Goal: Information Seeking & Learning: Learn about a topic

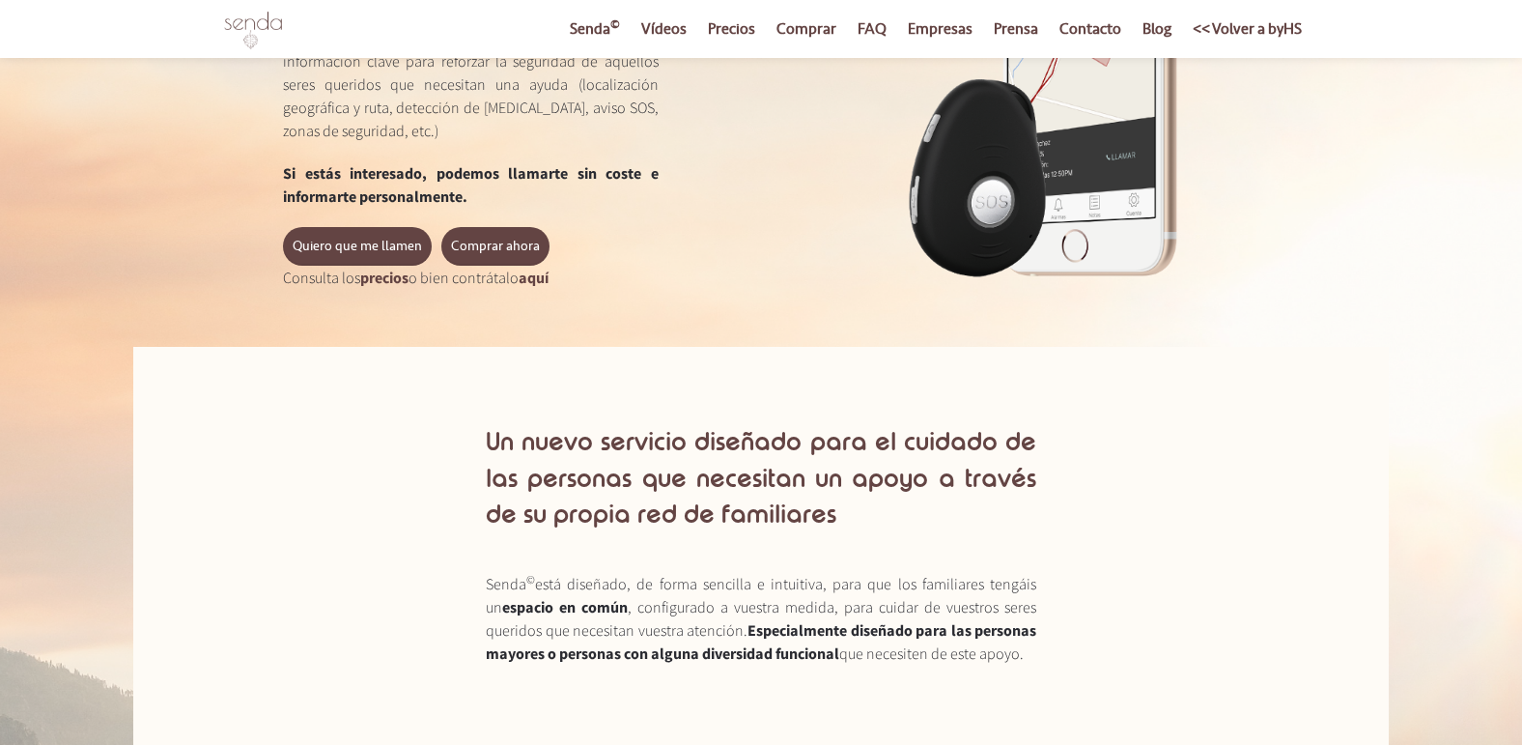
scroll to position [371, 0]
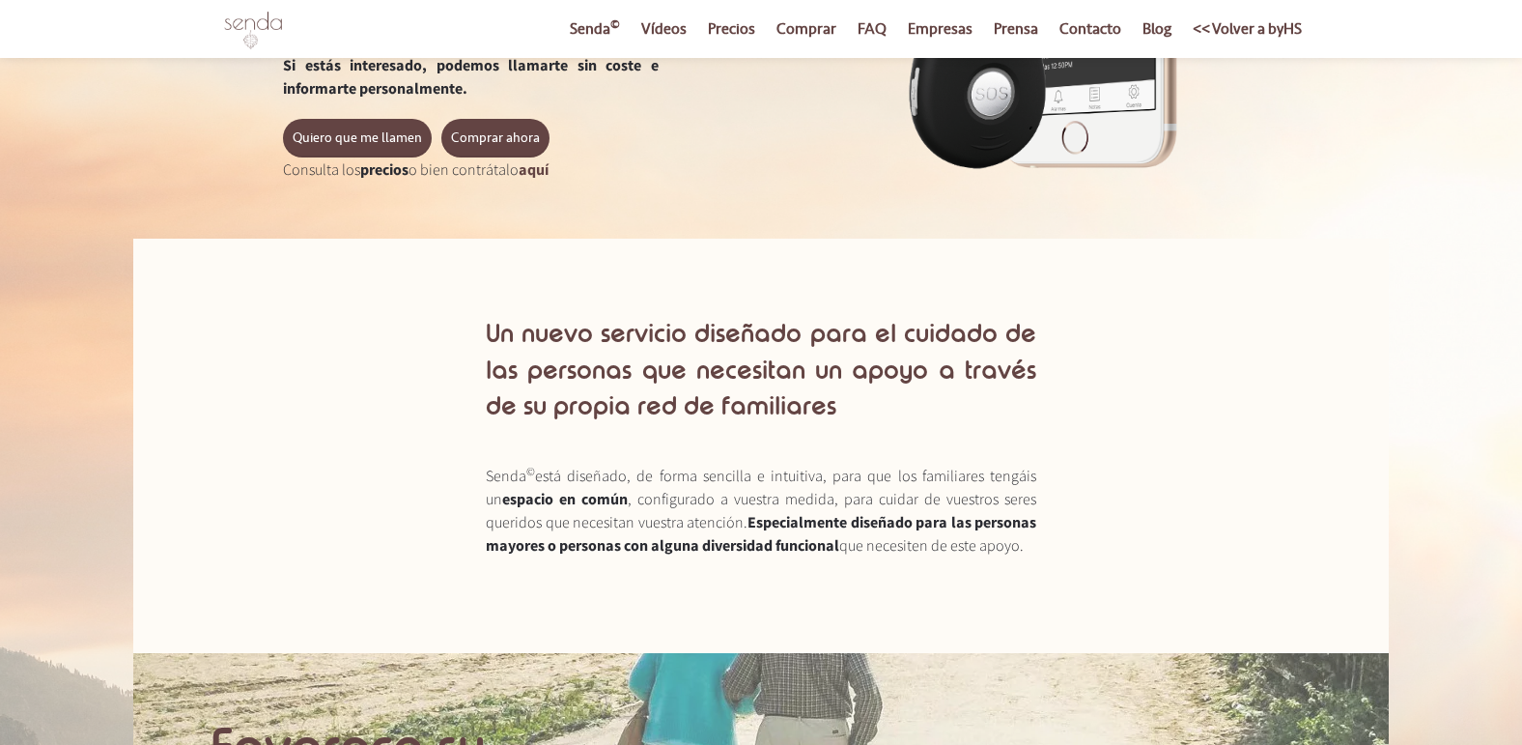
click at [398, 169] on link "precios" at bounding box center [384, 168] width 48 height 19
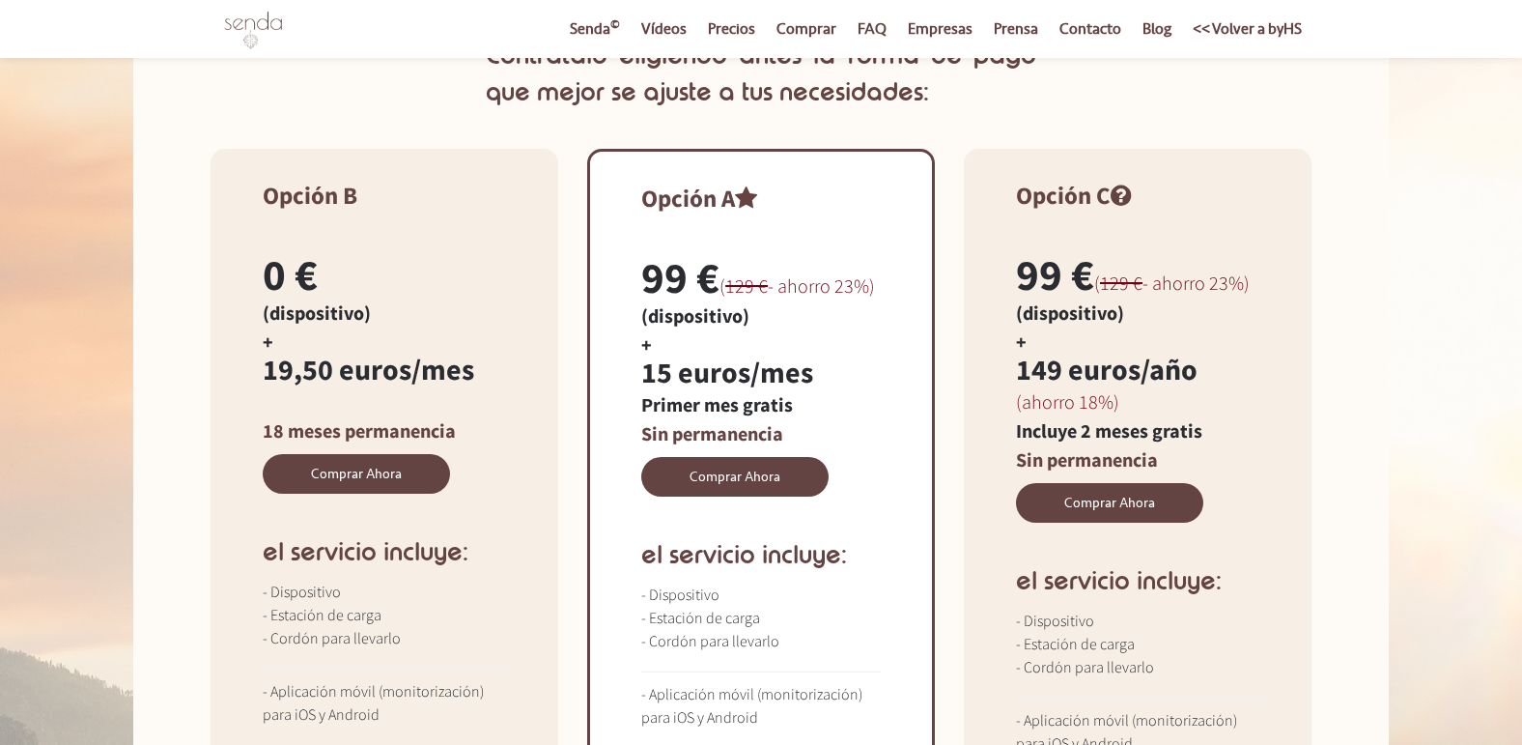
scroll to position [564, 0]
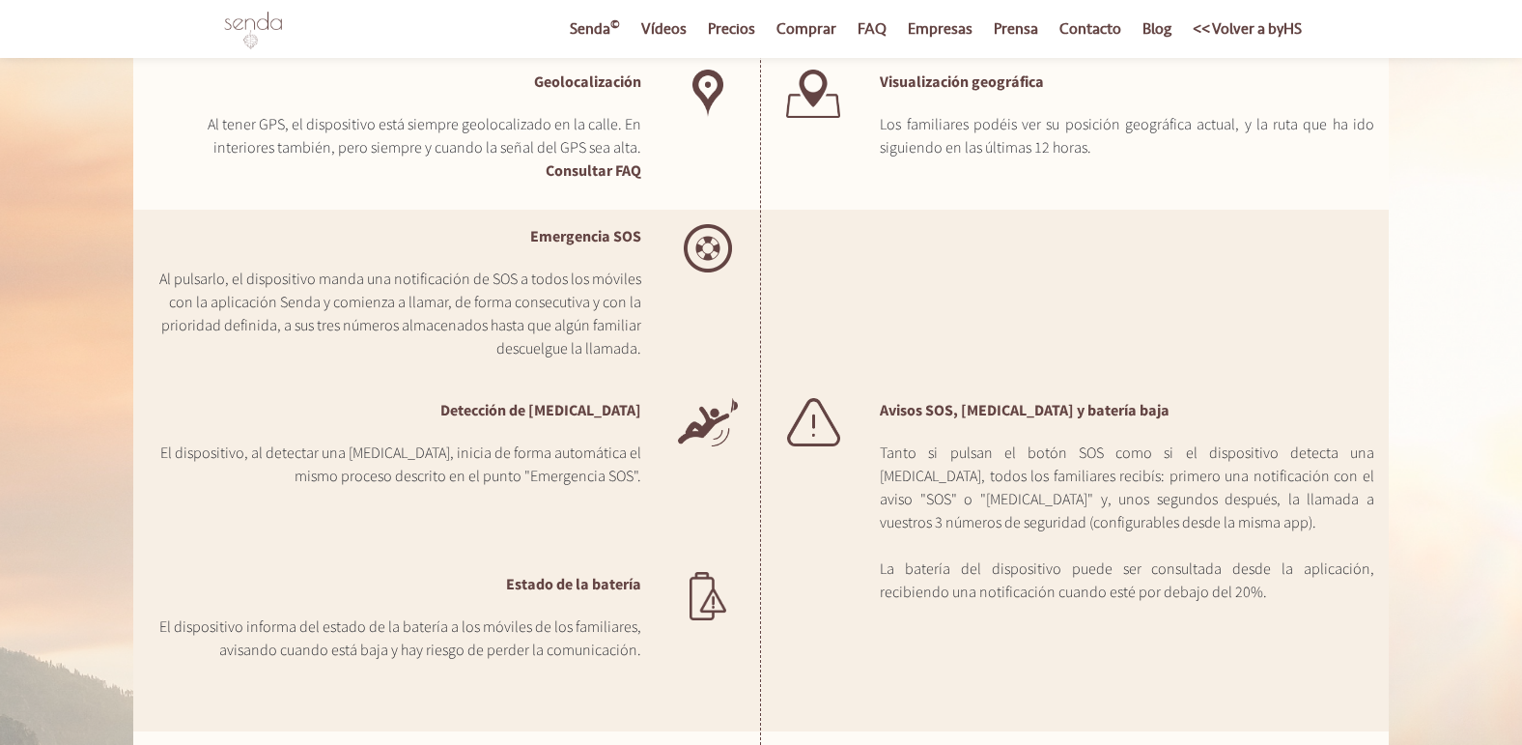
scroll to position [1903, 0]
